Goal: Transaction & Acquisition: Purchase product/service

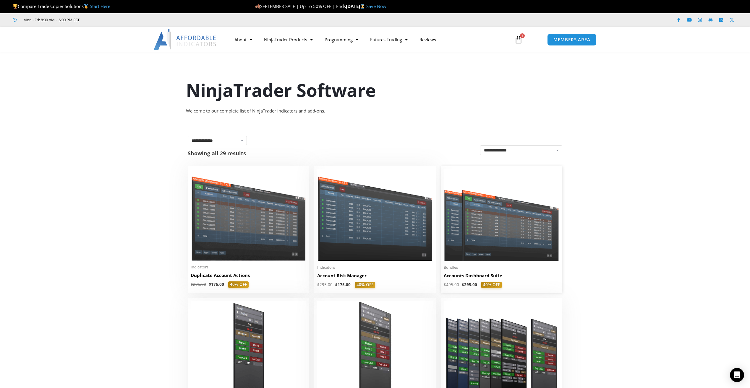
click at [511, 230] on img at bounding box center [501, 215] width 116 height 92
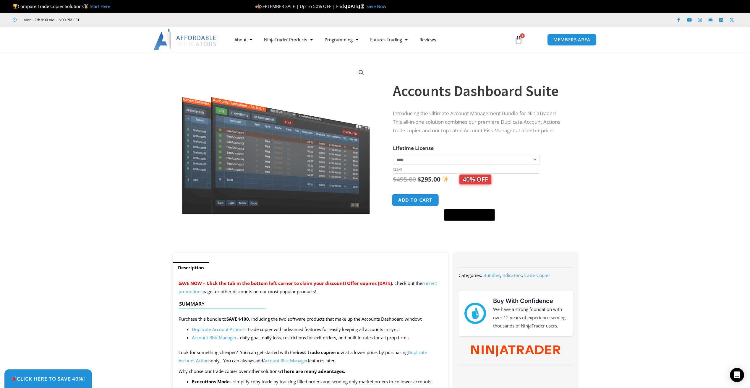
click at [418, 204] on button "Add to cart" at bounding box center [415, 200] width 47 height 13
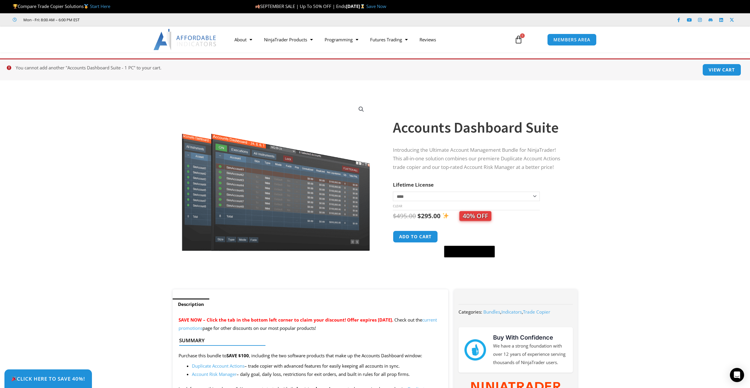
click at [518, 43] on icon at bounding box center [518, 39] width 8 height 8
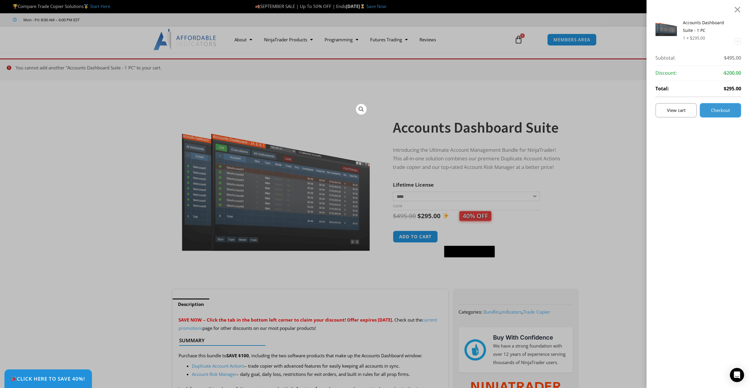
click at [716, 117] on link "Checkout" at bounding box center [719, 110] width 41 height 14
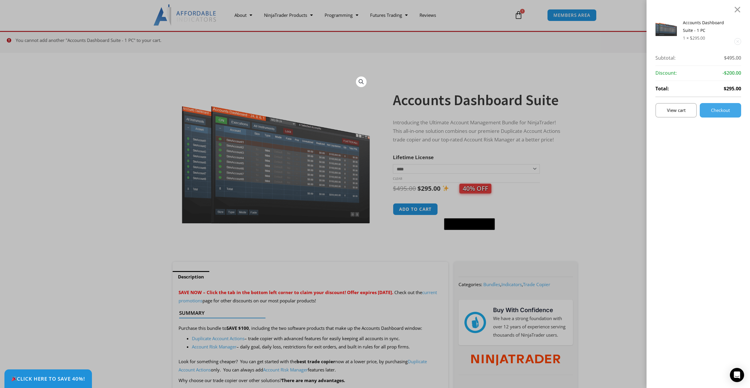
scroll to position [98, 0]
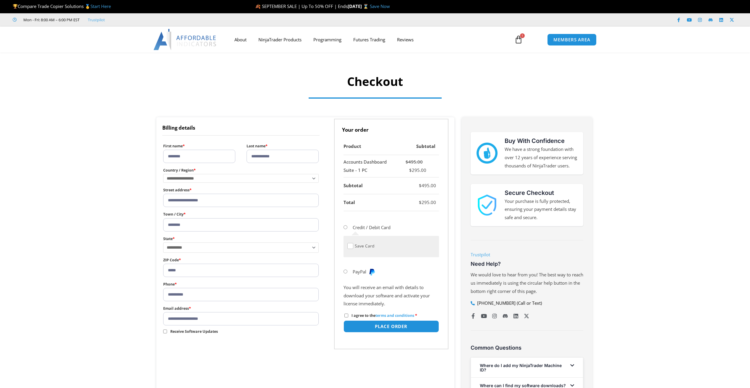
select select "**"
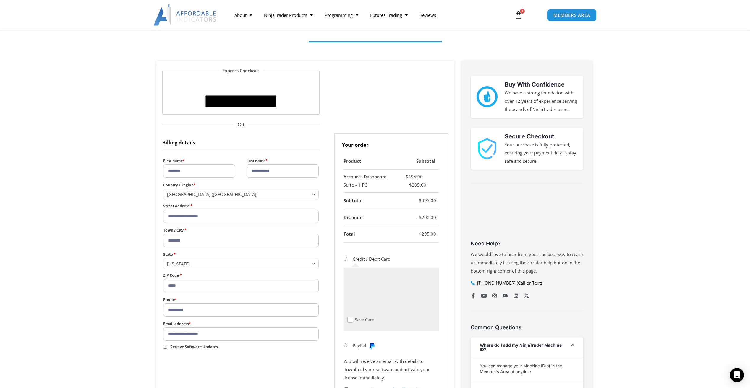
scroll to position [98, 0]
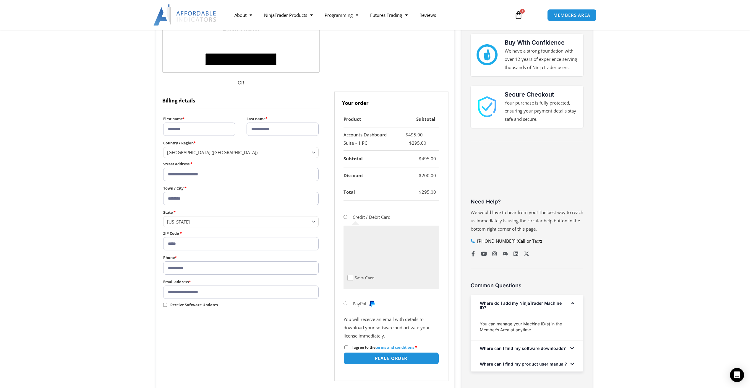
click at [363, 279] on label "Save Card" at bounding box center [365, 278] width 20 height 6
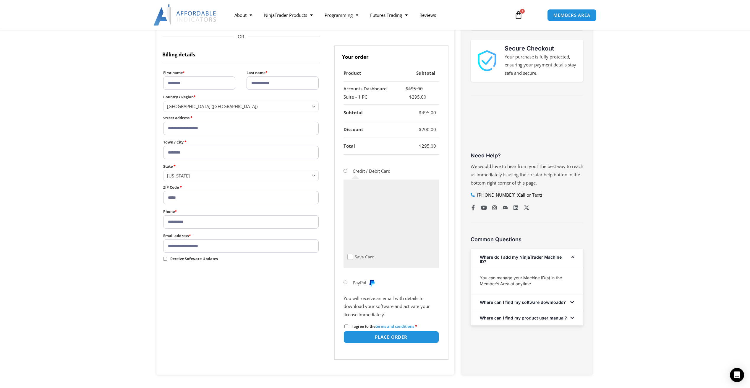
scroll to position [148, 0]
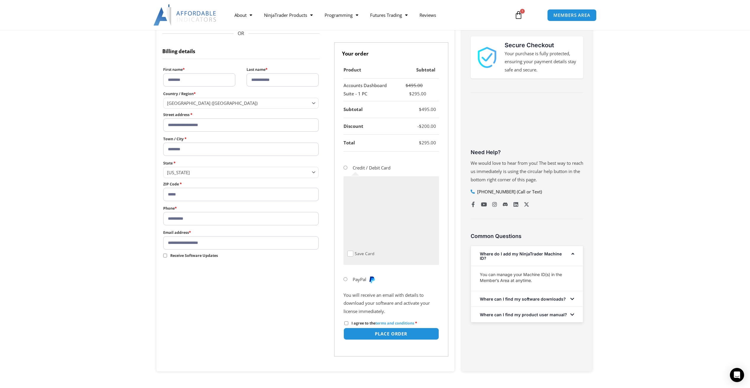
click at [358, 254] on label "Save Card" at bounding box center [365, 254] width 20 height 6
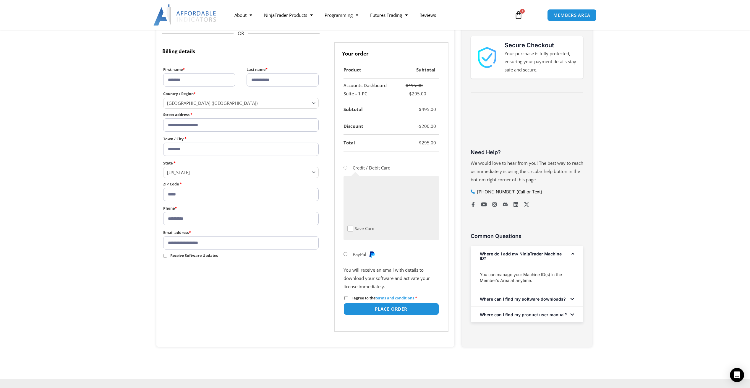
scroll to position [0, 0]
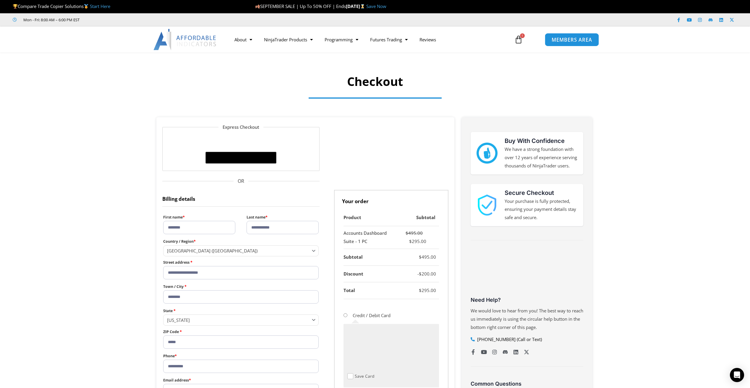
click at [568, 38] on span "MEMBERS AREA" at bounding box center [571, 39] width 40 height 5
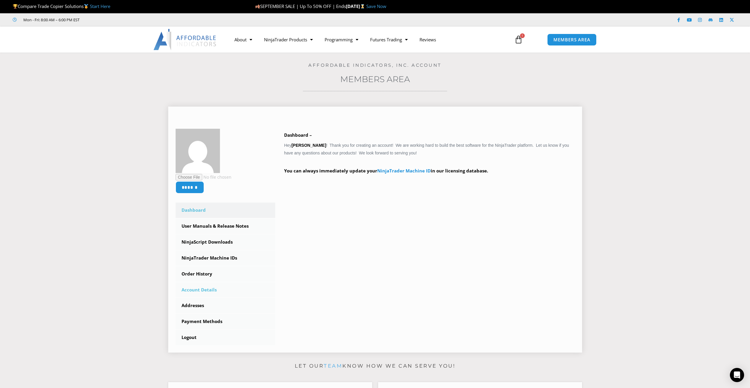
click at [199, 289] on link "Account Details" at bounding box center [226, 289] width 100 height 15
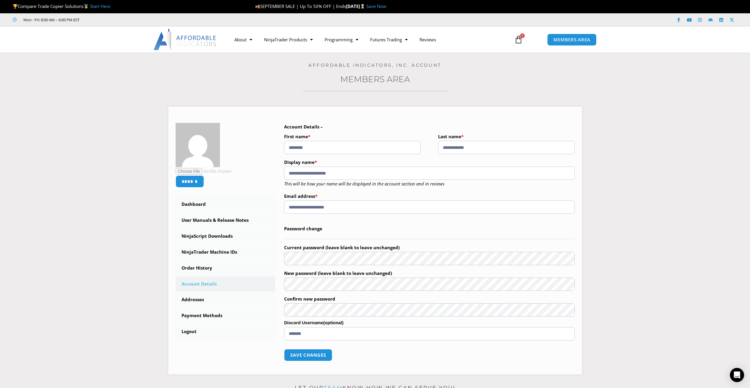
click at [521, 41] on icon at bounding box center [518, 39] width 8 height 8
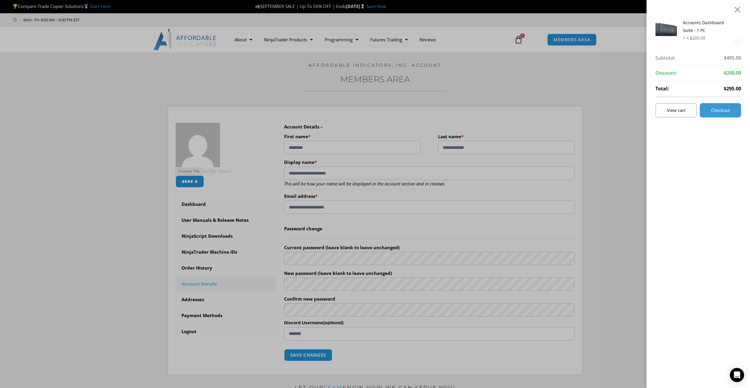
click at [716, 109] on span "Checkout" at bounding box center [720, 110] width 19 height 4
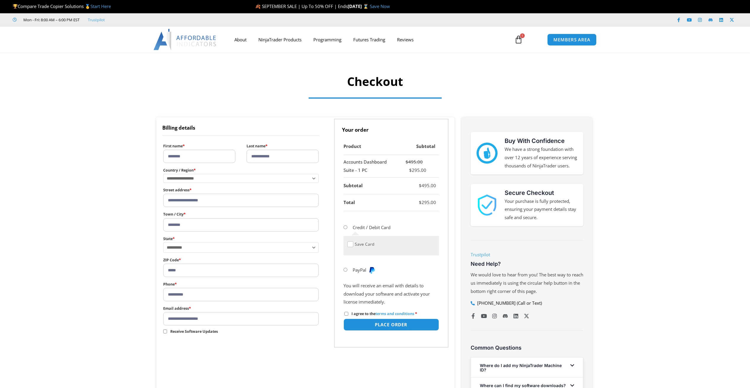
select select "**"
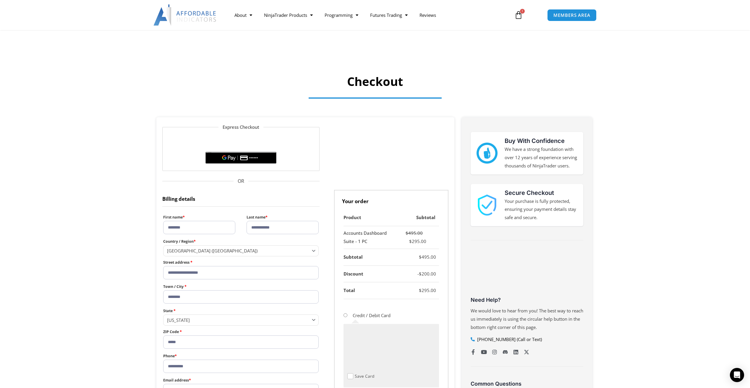
scroll to position [148, 0]
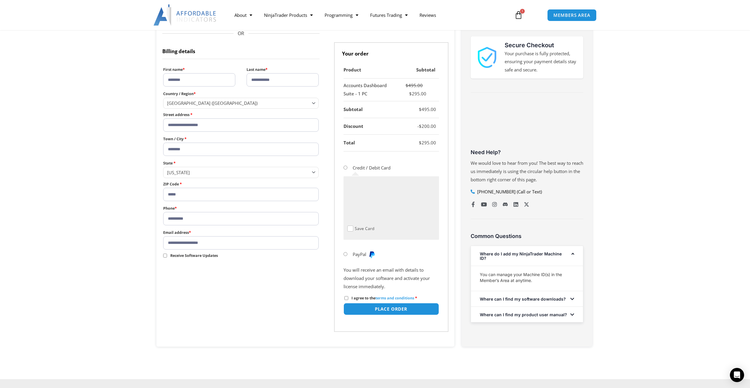
click at [373, 231] on label "Save Card" at bounding box center [365, 229] width 20 height 6
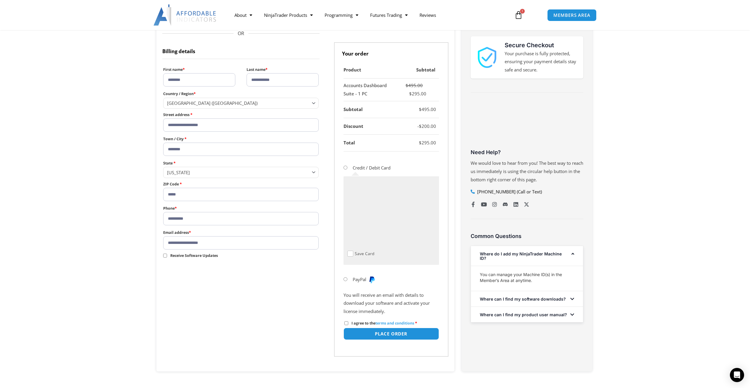
click at [349, 255] on span "Checkout" at bounding box center [350, 254] width 6 height 6
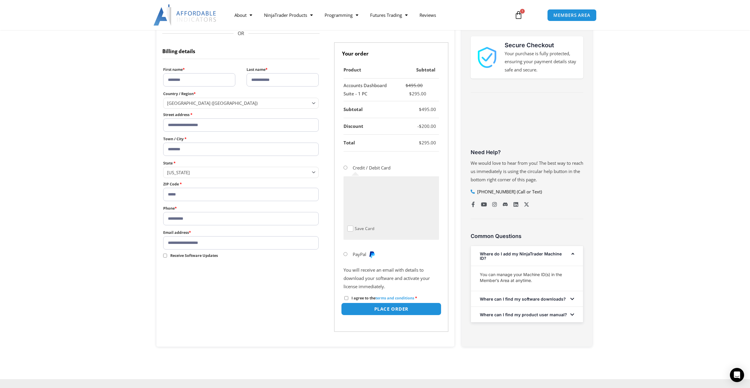
click at [357, 307] on button "Place order" at bounding box center [391, 309] width 100 height 13
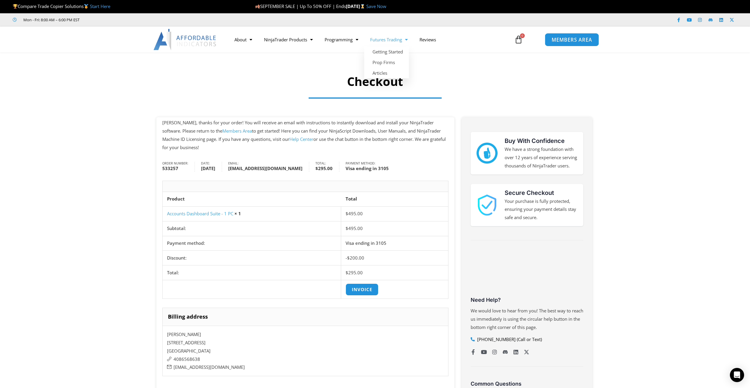
click at [579, 44] on link "MEMBERS AREA" at bounding box center [572, 39] width 54 height 13
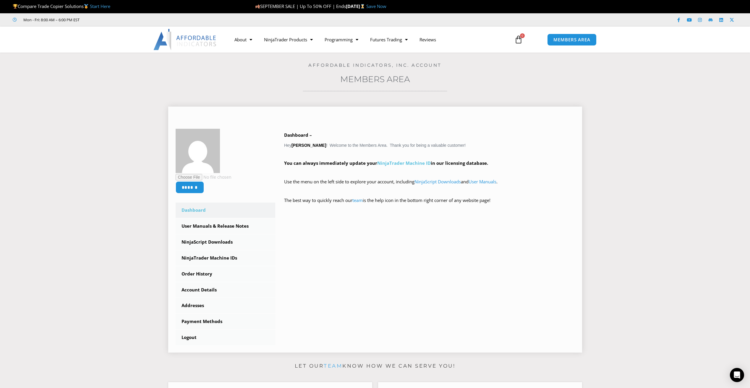
click at [399, 162] on link "NinjaTrader Machine ID" at bounding box center [403, 163] width 53 height 6
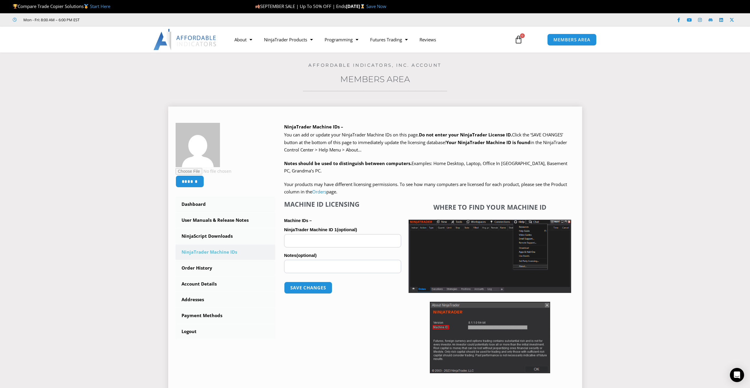
click at [321, 244] on input "NinjaTrader Machine ID 1 (optional)" at bounding box center [342, 240] width 117 height 13
paste input "**********"
type input "**********"
click at [306, 291] on button "Save changes" at bounding box center [308, 288] width 51 height 13
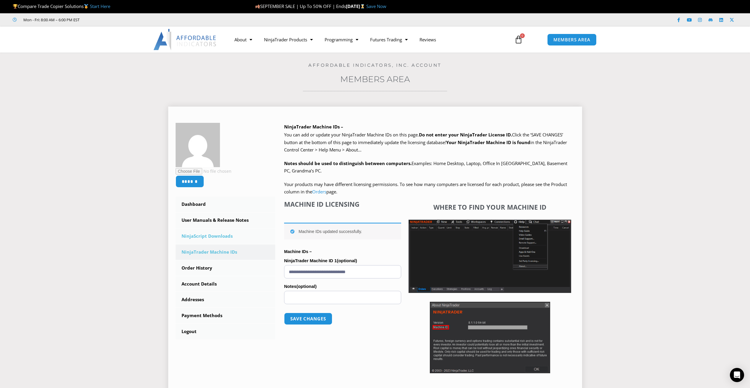
click at [221, 233] on link "NinjaScript Downloads" at bounding box center [226, 236] width 100 height 15
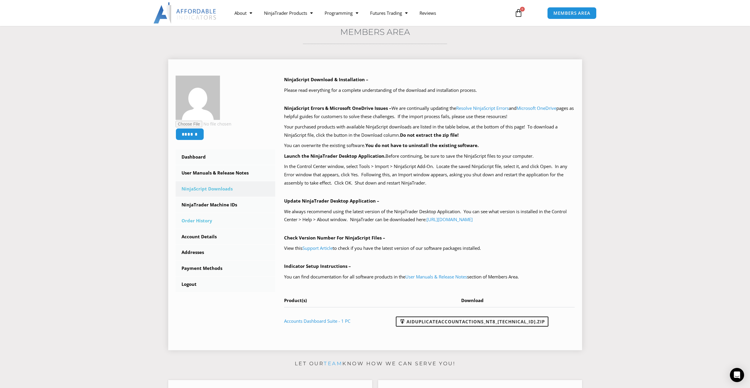
scroll to position [49, 0]
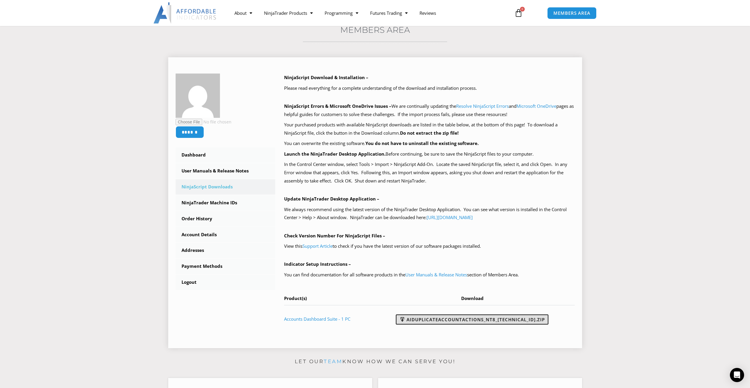
click at [421, 322] on link "AIDuplicateAccountActions_NT8_25.9.22.1.zip" at bounding box center [472, 320] width 152 height 10
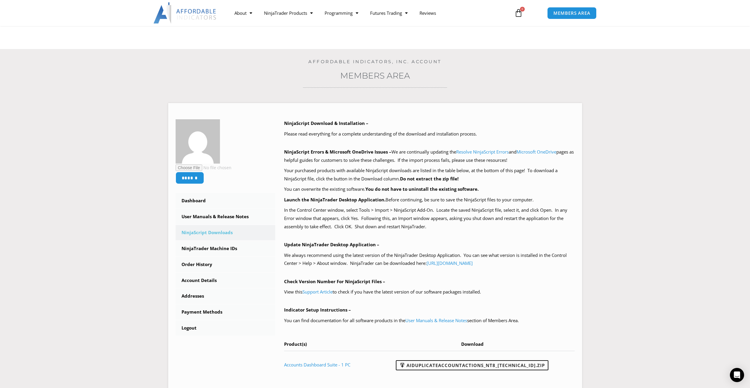
scroll to position [0, 0]
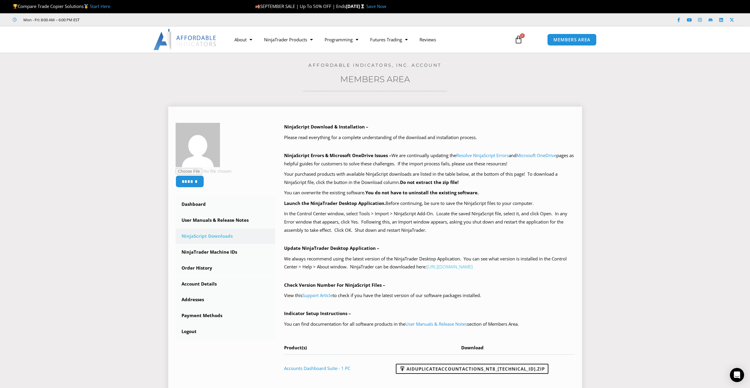
click at [444, 267] on link "https://account.ninjatrader.com/download" at bounding box center [449, 267] width 46 height 6
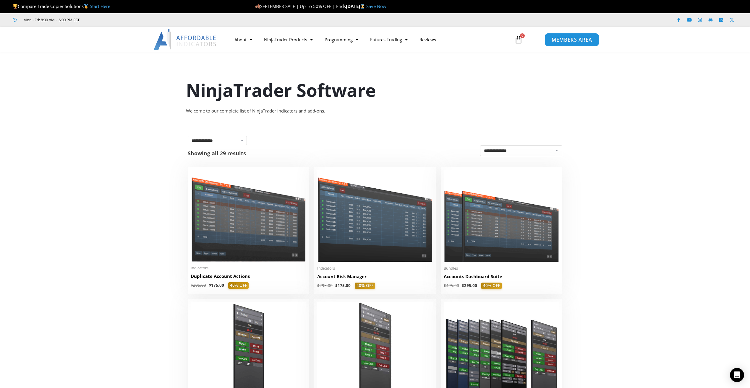
click at [555, 37] on span "MEMBERS AREA" at bounding box center [571, 39] width 40 height 5
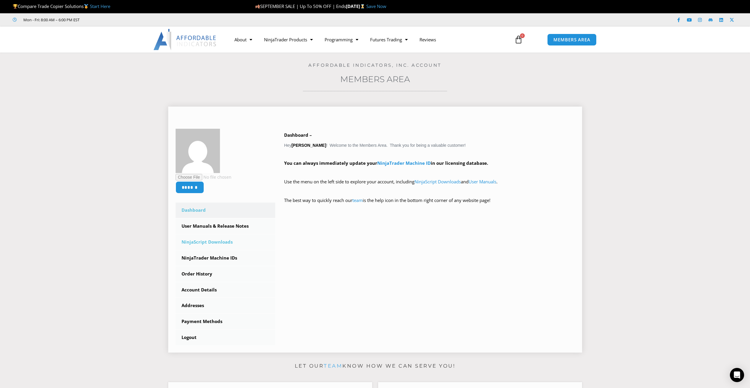
click at [212, 240] on link "NinjaScript Downloads" at bounding box center [226, 242] width 100 height 15
